Goal: Information Seeking & Learning: Understand process/instructions

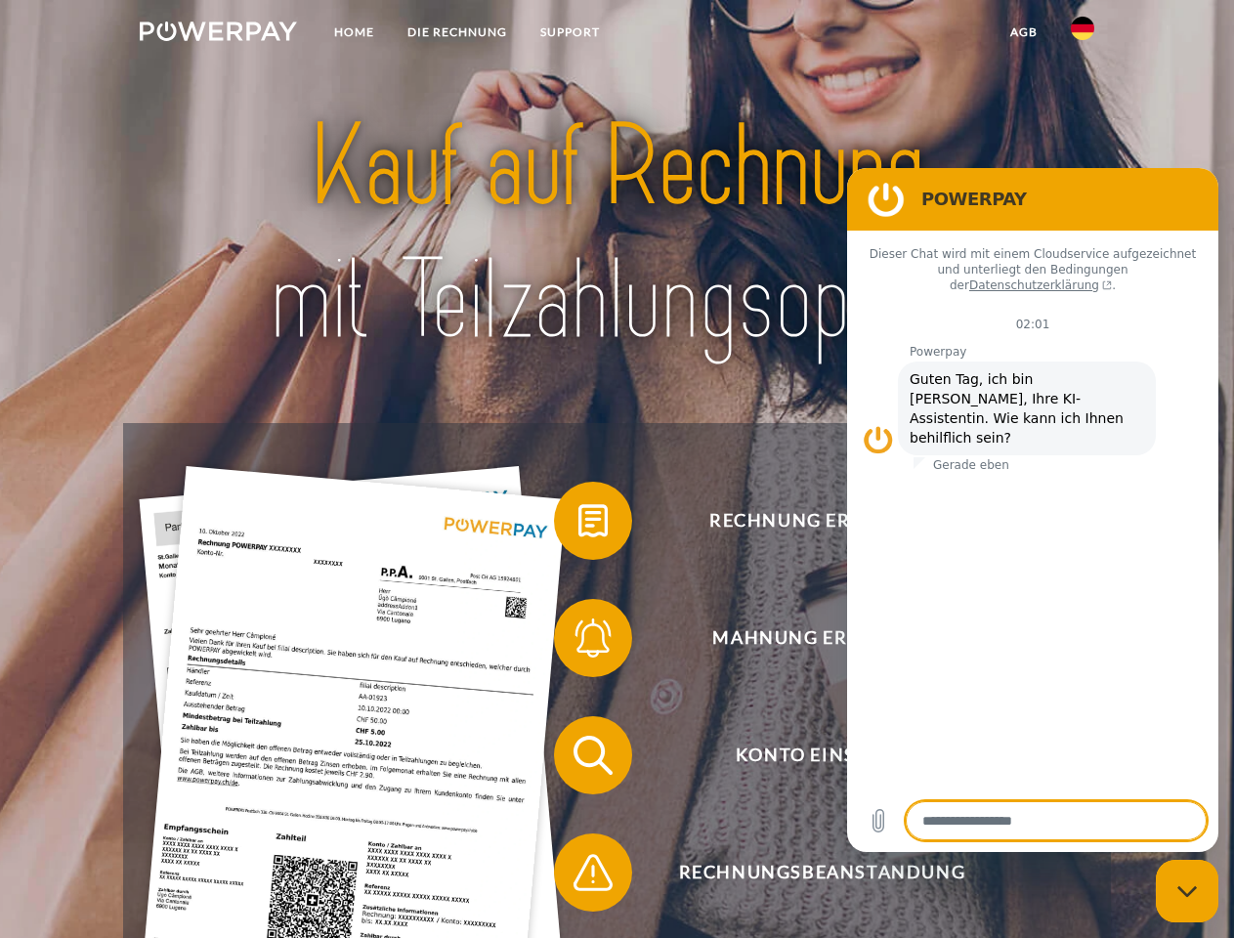
click at [218, 34] on img at bounding box center [218, 31] width 157 height 20
click at [1082, 34] on img at bounding box center [1082, 28] width 23 height 23
click at [1023, 32] on link "agb" at bounding box center [1024, 32] width 61 height 35
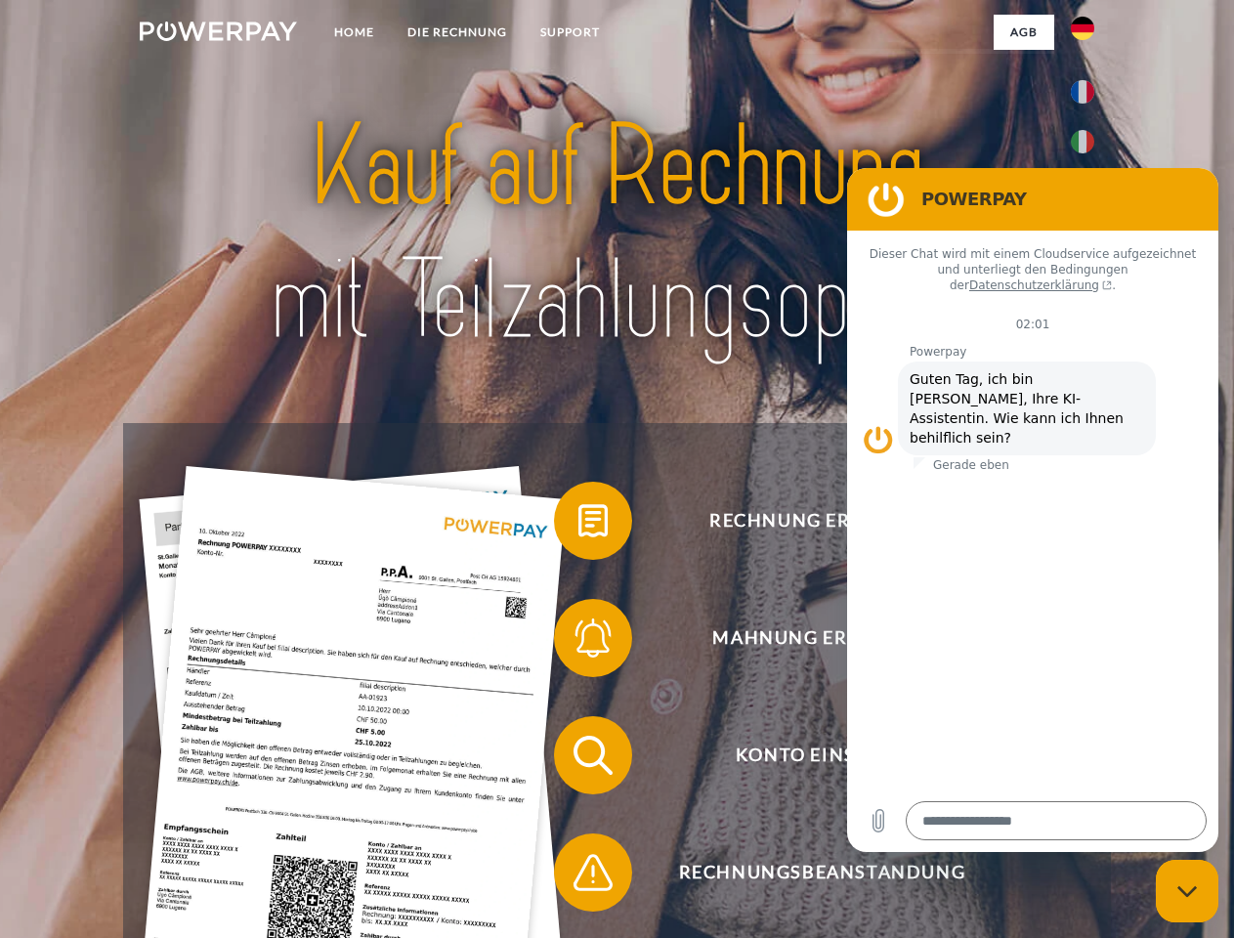
click at [578, 525] on span at bounding box center [564, 521] width 98 height 98
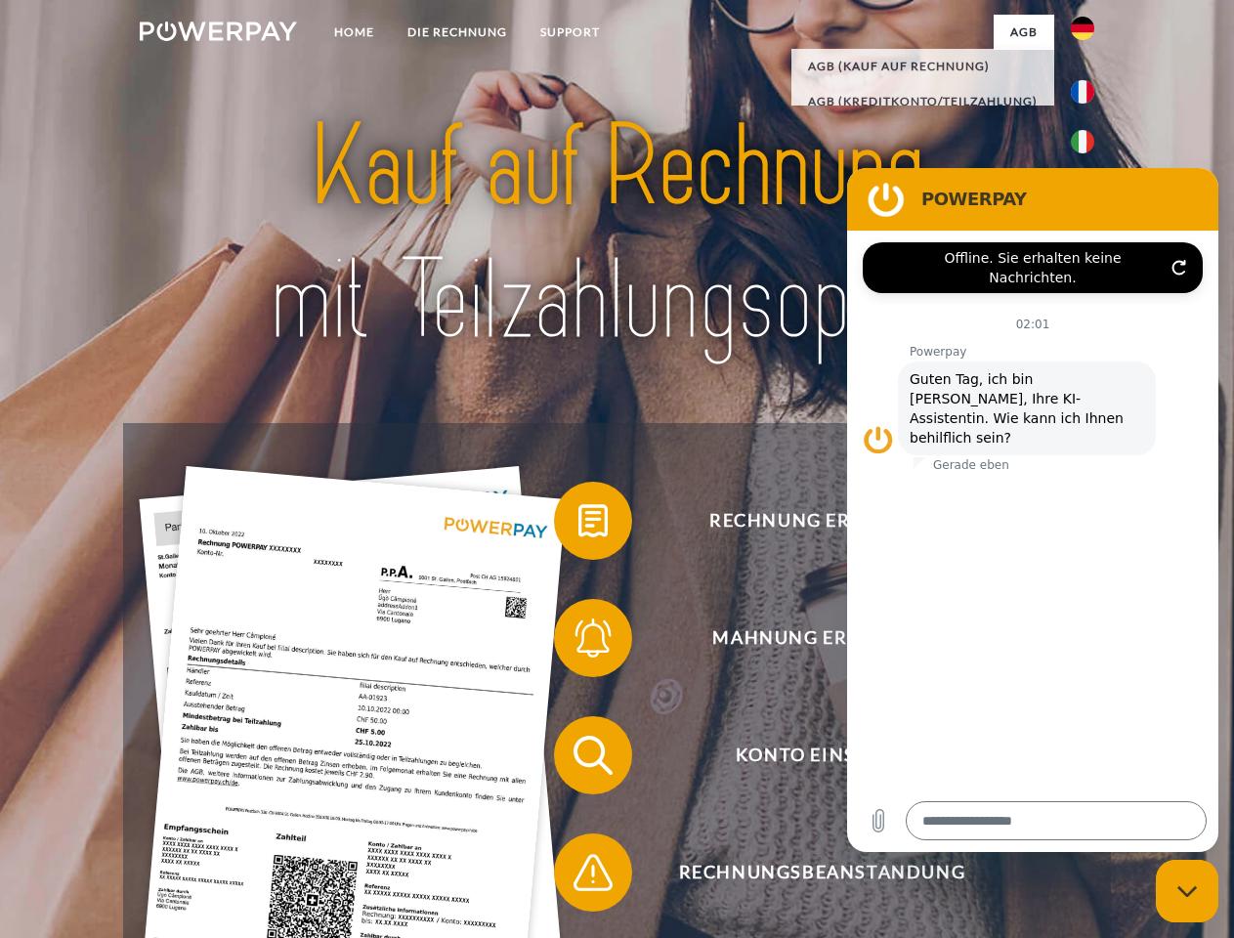
click at [578, 642] on div "Rechnung erhalten? Mahnung erhalten? Konto einsehen" at bounding box center [616, 814] width 987 height 782
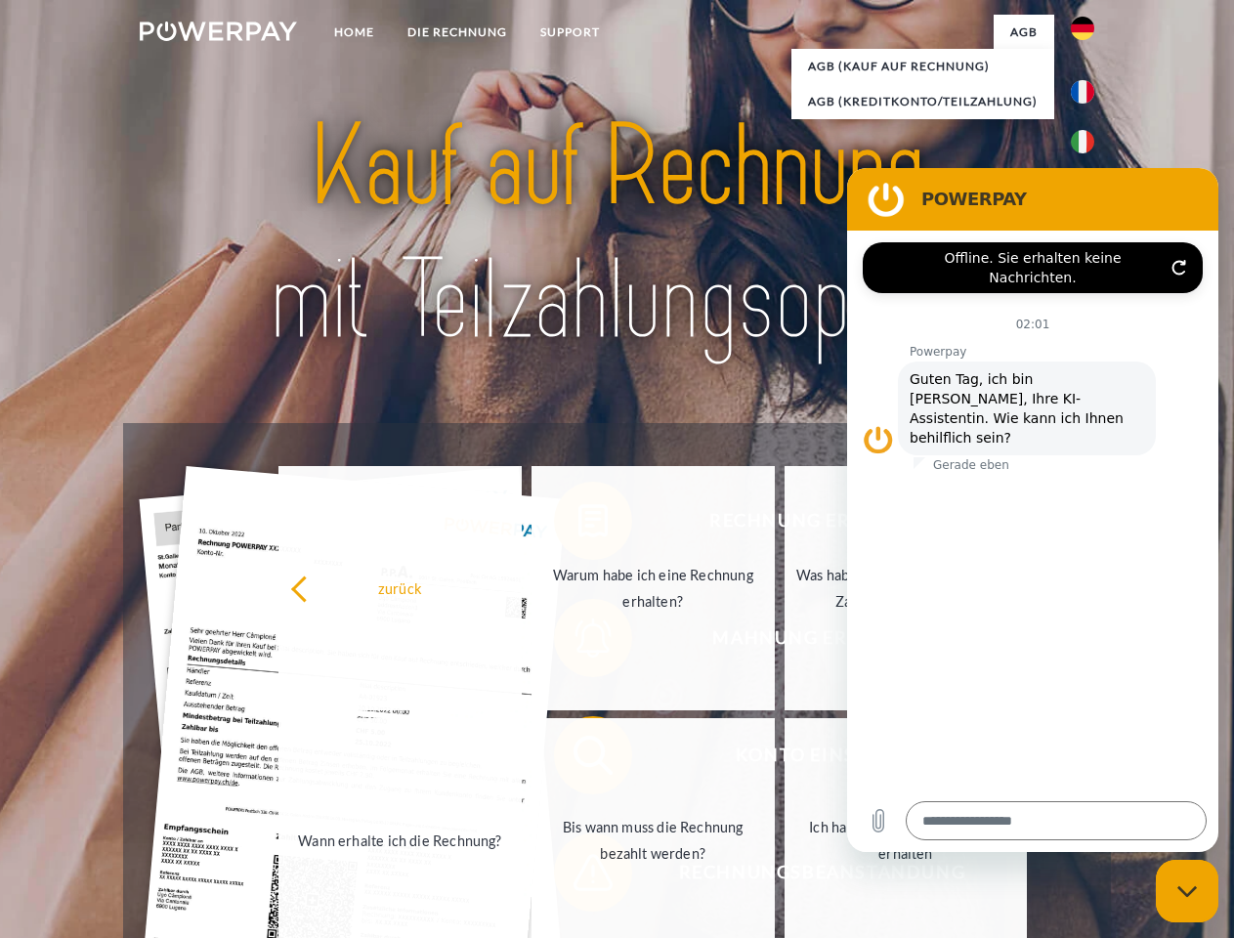
click at [578, 759] on link "Bis wann muss die Rechnung bezahlt werden?" at bounding box center [652, 840] width 243 height 244
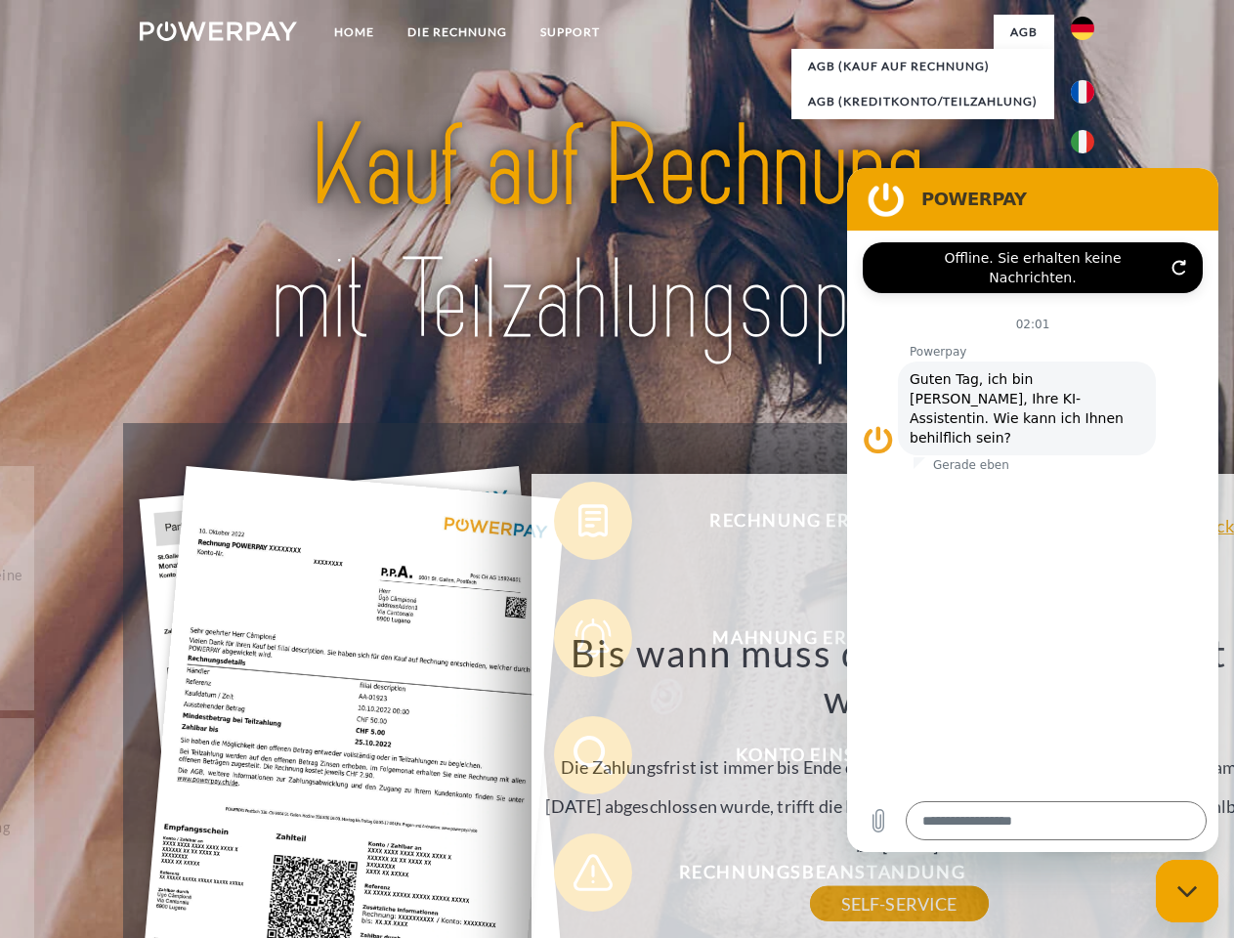
click at [578, 876] on div "Rechnung erhalten? Mahnung erhalten? Konto einsehen" at bounding box center [616, 814] width 987 height 782
click at [1187, 891] on icon "Messaging-Fenster schließen" at bounding box center [1187, 891] width 21 height 13
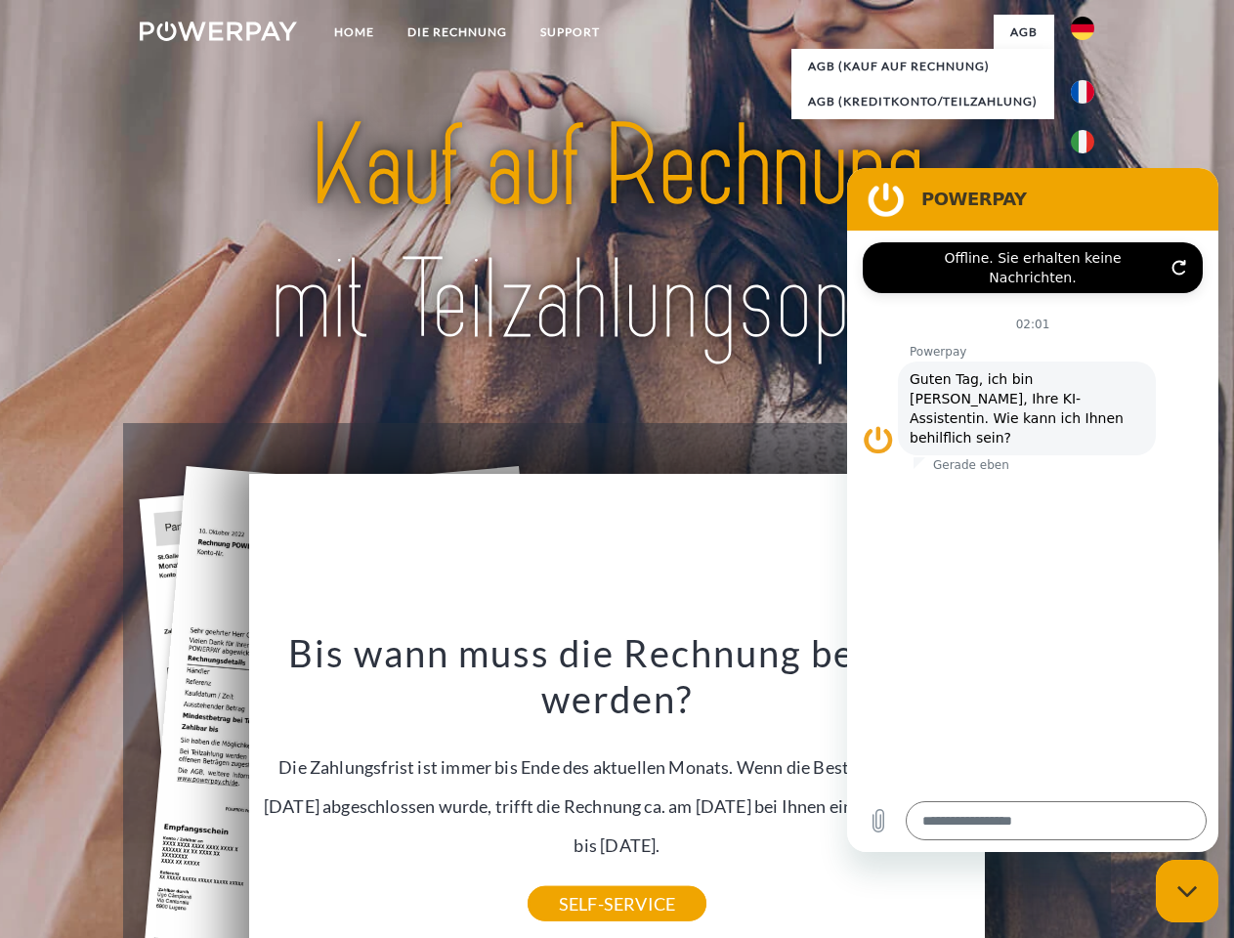
type textarea "*"
